Goal: Use online tool/utility: Utilize a website feature to perform a specific function

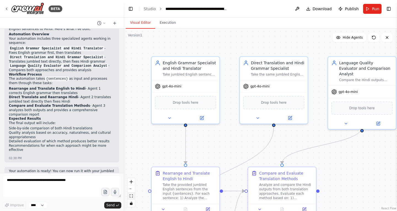
scroll to position [420, 0]
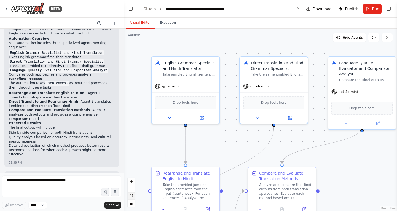
click at [133, 197] on button "fit view" at bounding box center [131, 195] width 7 height 7
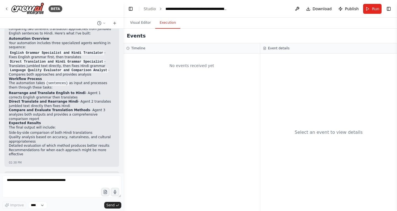
click at [171, 25] on button "Execution" at bounding box center [167, 23] width 25 height 12
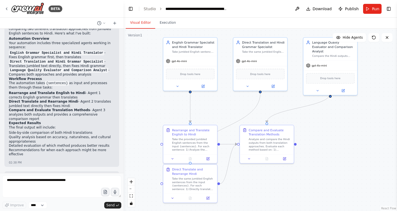
click at [141, 24] on button "Visual Editor" at bounding box center [140, 23] width 29 height 12
click at [374, 11] on span "Run" at bounding box center [375, 9] width 7 height 6
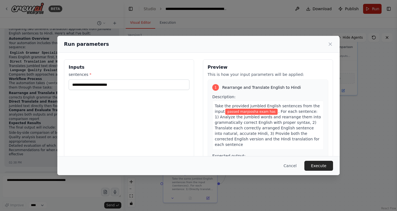
click at [374, 11] on div "**********" at bounding box center [198, 105] width 397 height 211
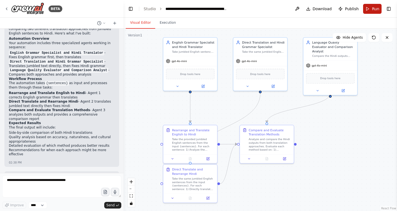
click at [369, 7] on button "Run" at bounding box center [372, 9] width 18 height 10
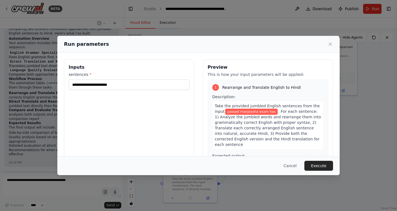
click at [166, 24] on div "**********" at bounding box center [198, 105] width 397 height 211
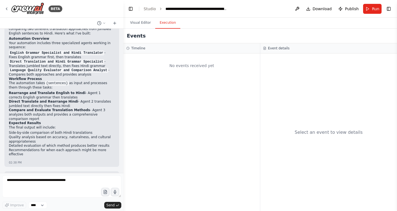
click at [166, 24] on button "Execution" at bounding box center [167, 23] width 25 height 12
click at [377, 7] on span "Run" at bounding box center [375, 9] width 7 height 6
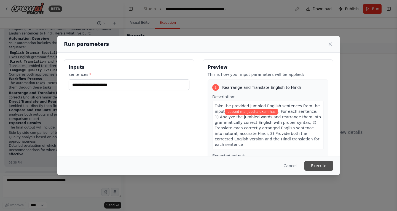
click at [318, 166] on button "Execute" at bounding box center [318, 166] width 29 height 10
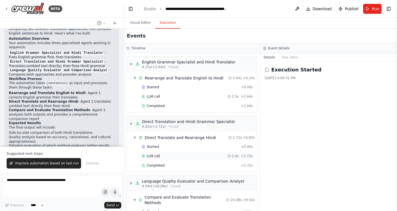
scroll to position [27, 0]
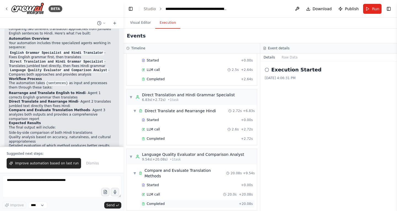
click at [174, 201] on div "Completed" at bounding box center [189, 203] width 95 height 4
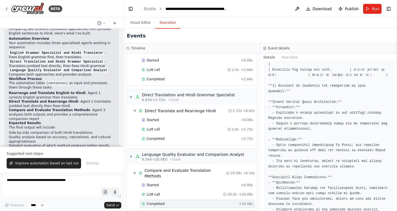
scroll to position [139, 0]
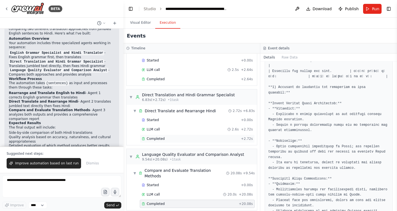
click at [187, 141] on div "Completed" at bounding box center [190, 138] width 97 height 4
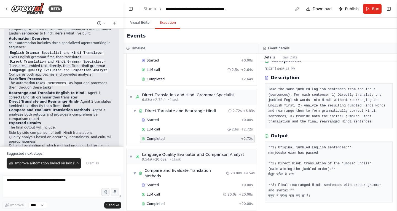
scroll to position [0, 0]
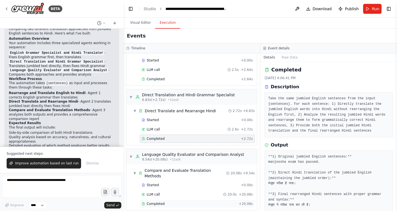
click at [182, 201] on div "Completed" at bounding box center [189, 203] width 95 height 4
